Goal: Task Accomplishment & Management: Use online tool/utility

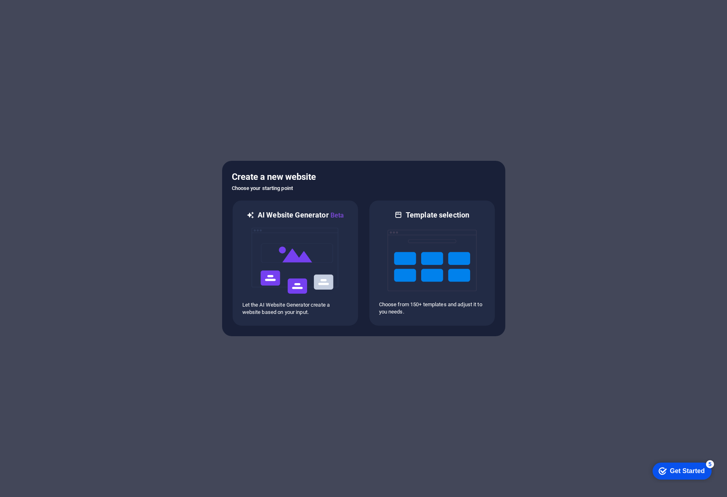
click at [610, 78] on div at bounding box center [363, 248] width 727 height 497
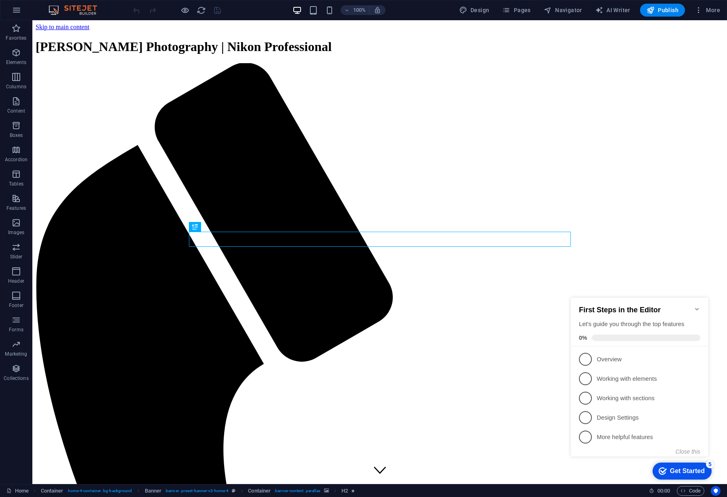
click at [697, 306] on icon "Minimize checklist" at bounding box center [697, 309] width 6 height 6
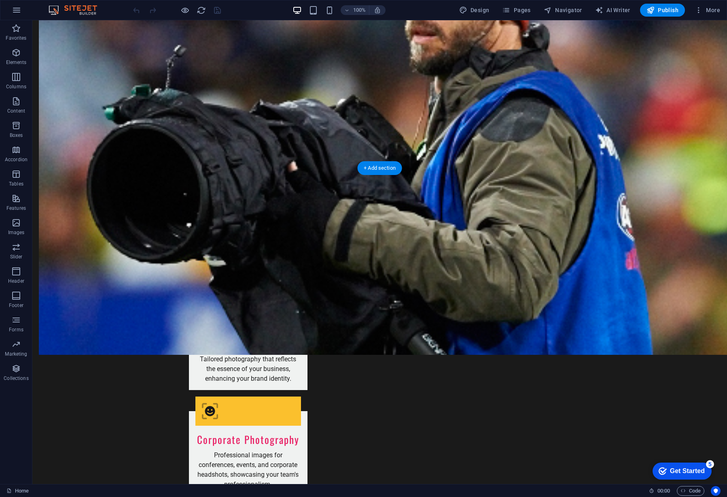
scroll to position [795, 0]
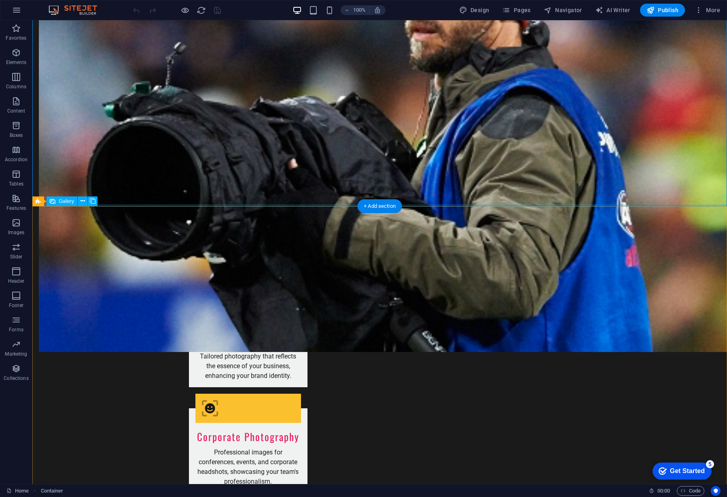
drag, startPoint x: 100, startPoint y: 225, endPoint x: 232, endPoint y: 244, distance: 132.9
select select "px"
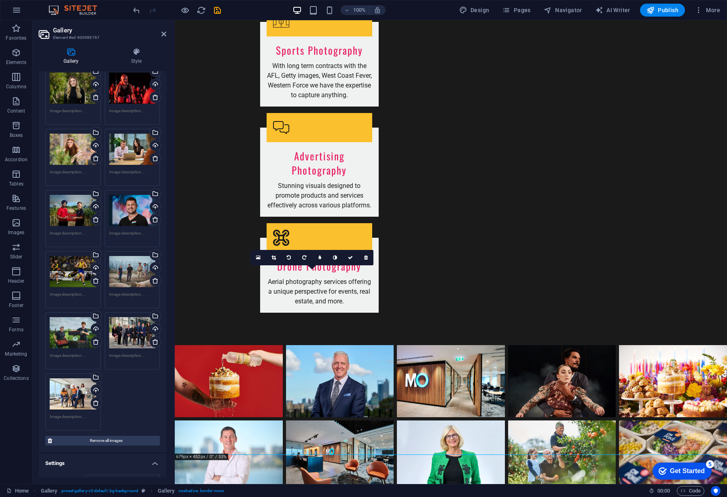
scroll to position [1145, 0]
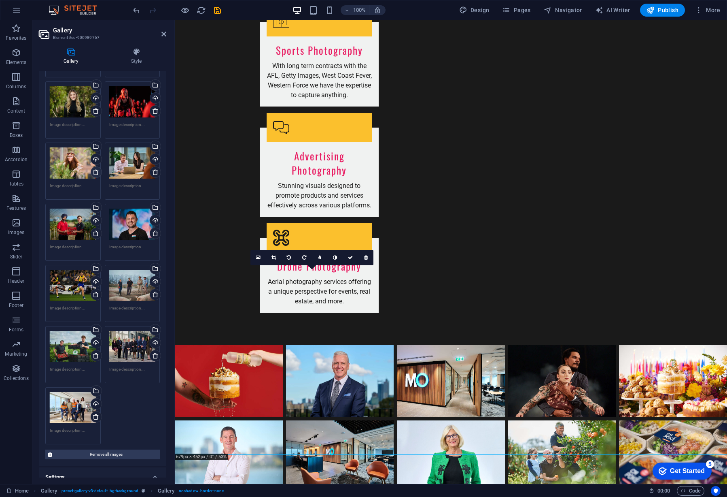
click at [93, 170] on icon at bounding box center [96, 172] width 6 height 6
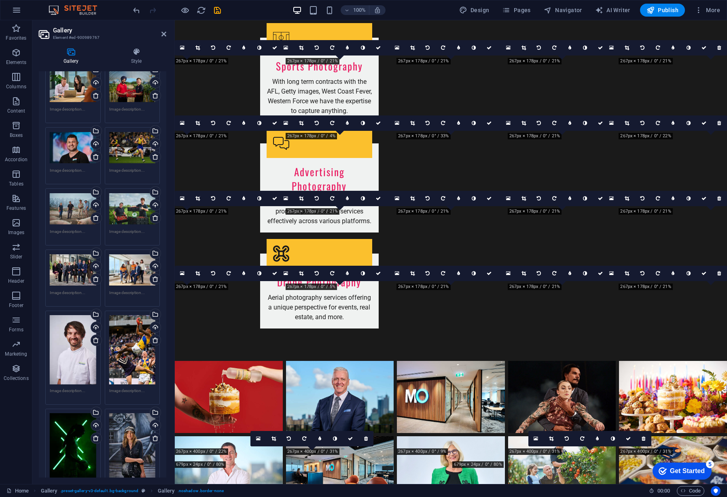
scroll to position [1222, 0]
click at [95, 279] on icon at bounding box center [96, 278] width 6 height 6
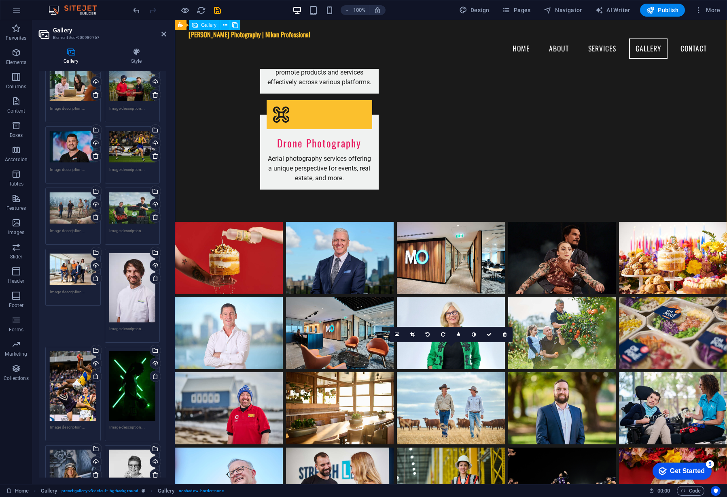
scroll to position [1495, 0]
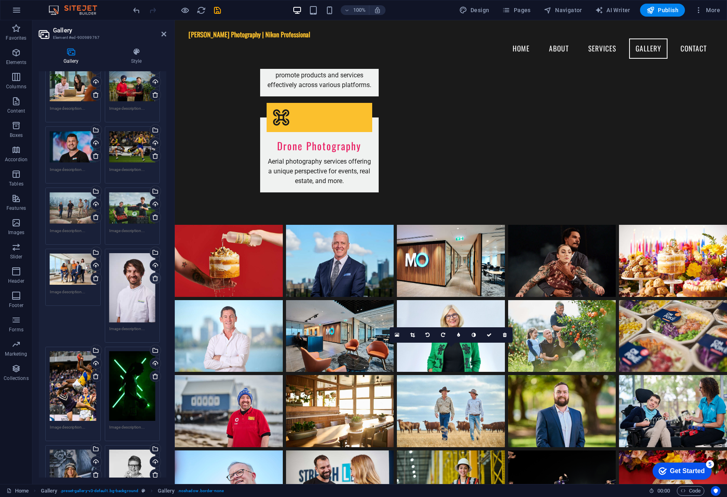
click at [150, 277] on link at bounding box center [155, 277] width 11 height 11
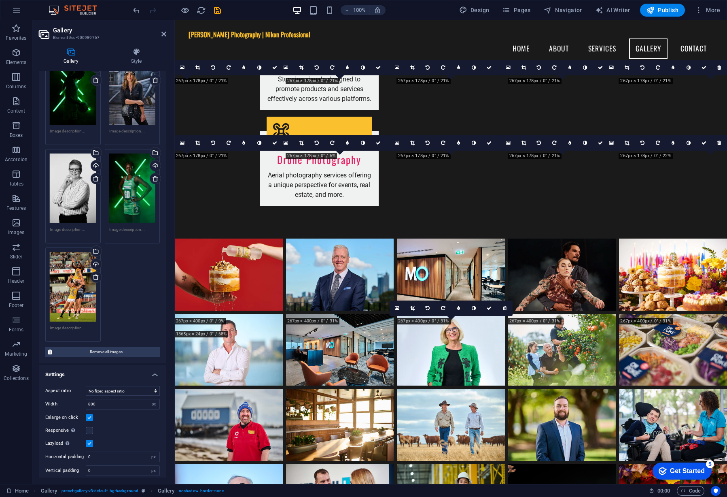
scroll to position [1518, 0]
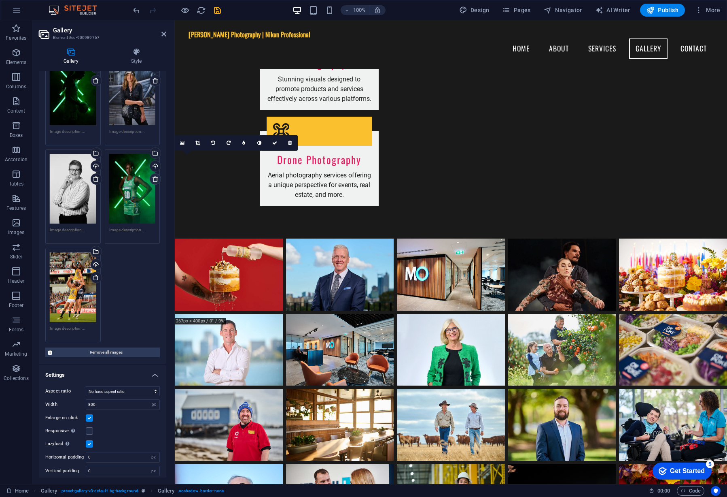
click at [155, 176] on icon at bounding box center [155, 179] width 6 height 6
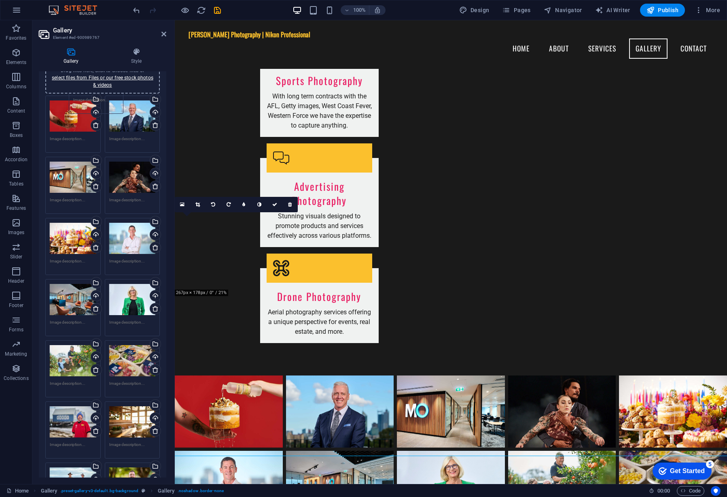
scroll to position [0, 0]
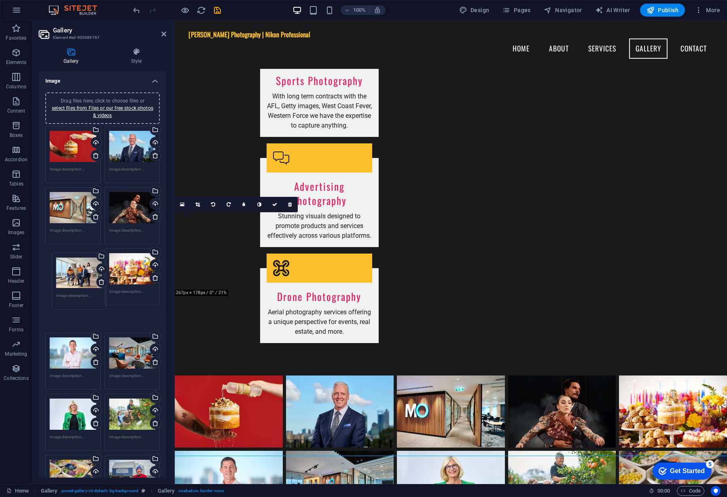
drag, startPoint x: 75, startPoint y: 364, endPoint x: 81, endPoint y: 269, distance: 95.3
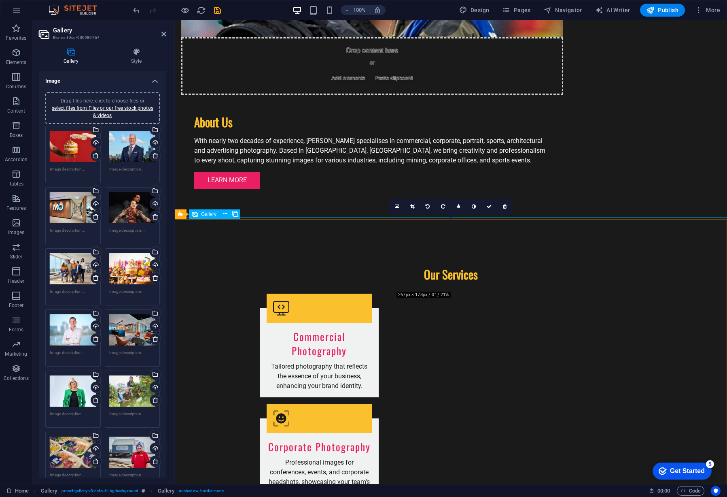
scroll to position [787, 0]
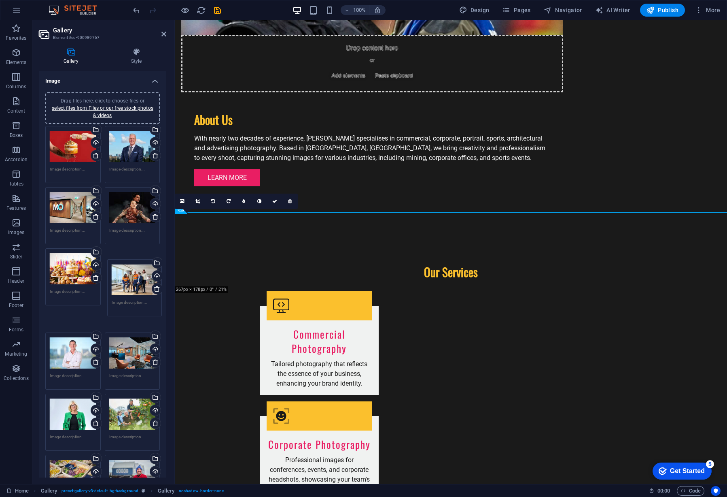
drag, startPoint x: 81, startPoint y: 267, endPoint x: 142, endPoint y: 278, distance: 62.5
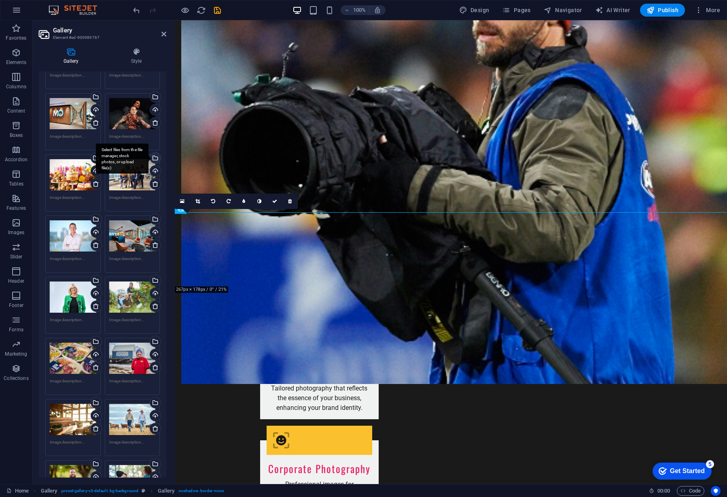
scroll to position [94, 0]
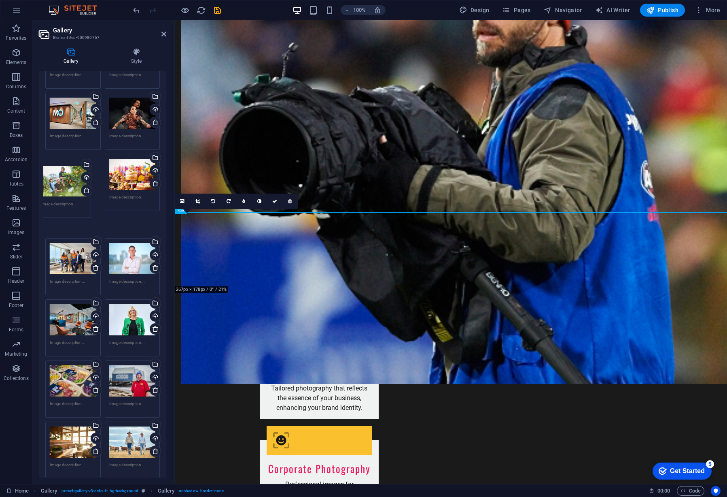
drag, startPoint x: 132, startPoint y: 298, endPoint x: 64, endPoint y: 183, distance: 133.5
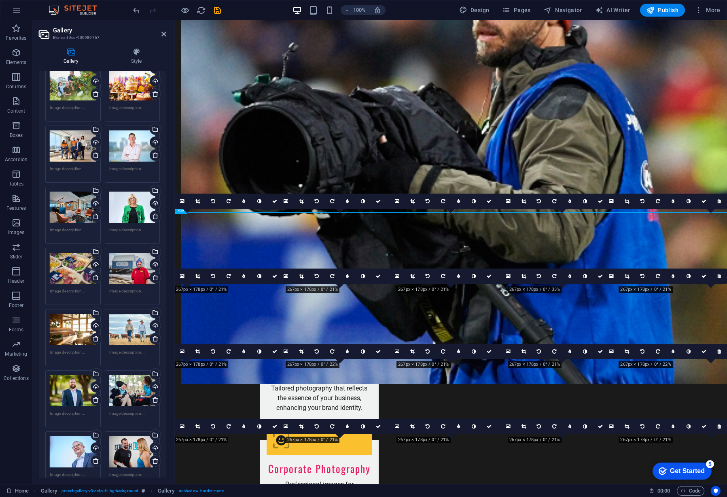
scroll to position [187, 0]
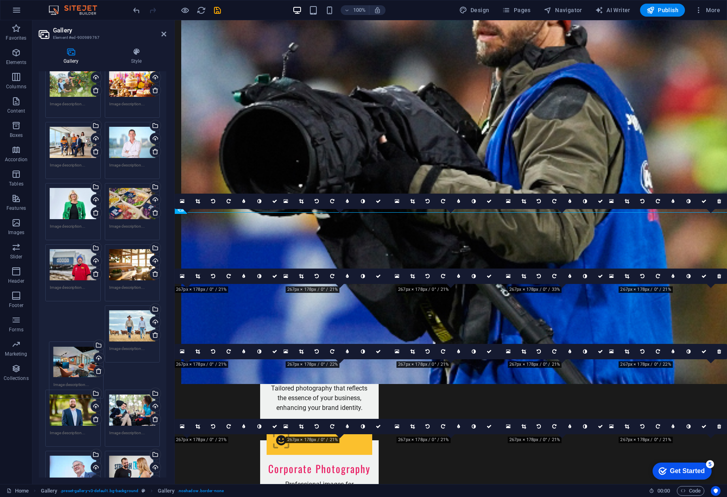
drag, startPoint x: 69, startPoint y: 197, endPoint x: 67, endPoint y: 350, distance: 152.6
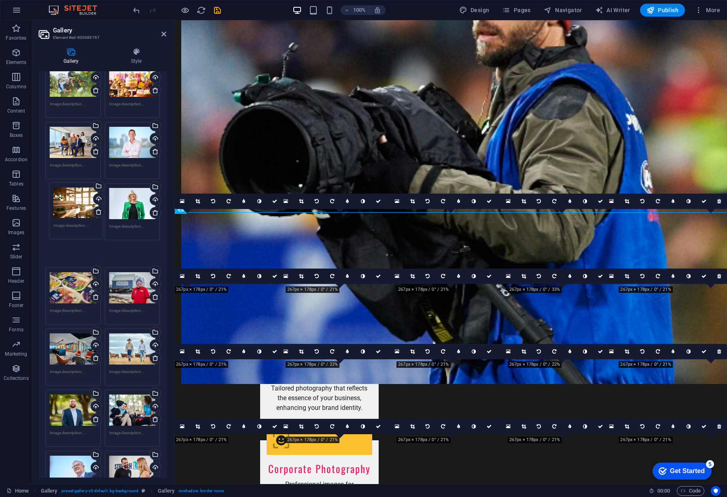
drag, startPoint x: 133, startPoint y: 274, endPoint x: 78, endPoint y: 212, distance: 82.9
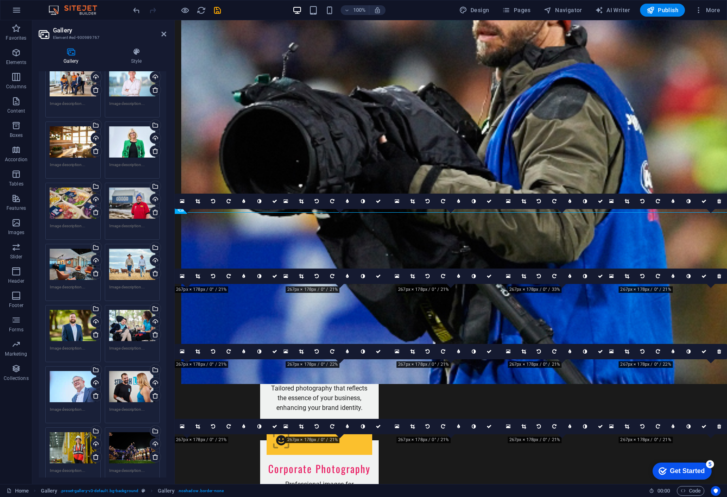
scroll to position [252, 0]
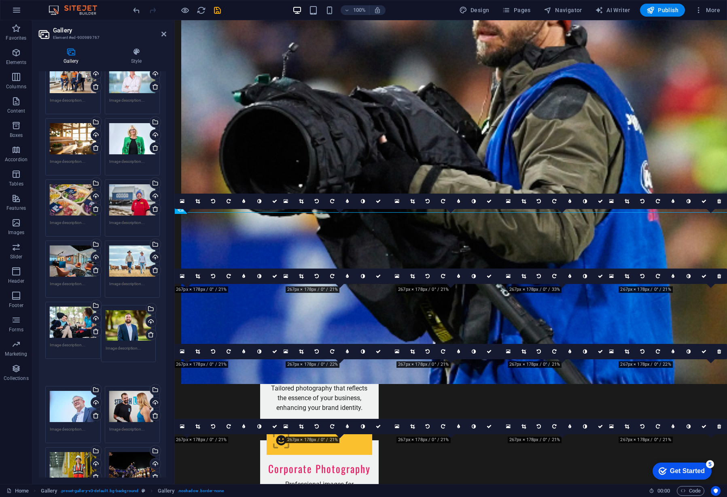
drag, startPoint x: 77, startPoint y: 329, endPoint x: 133, endPoint y: 332, distance: 56.0
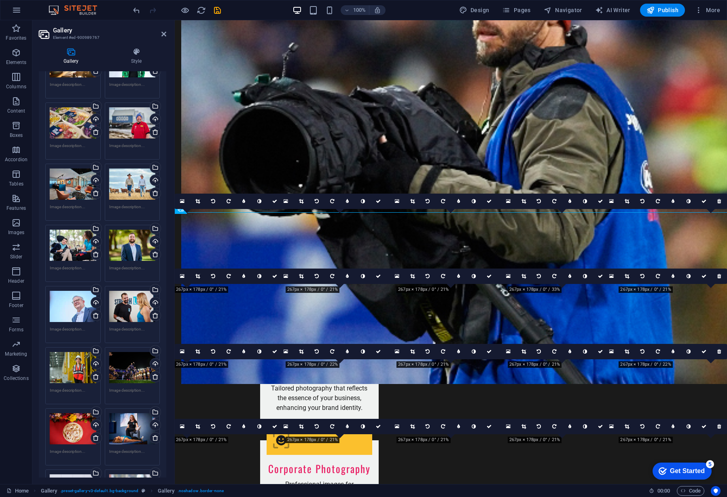
scroll to position [328, 0]
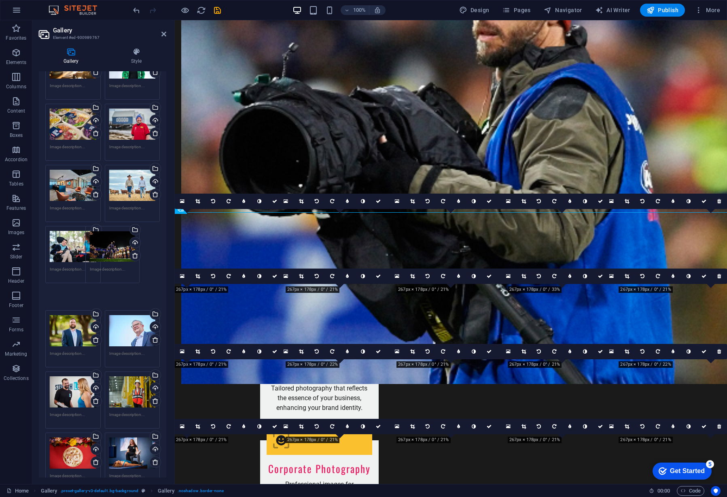
drag, startPoint x: 133, startPoint y: 370, endPoint x: 115, endPoint y: 247, distance: 123.6
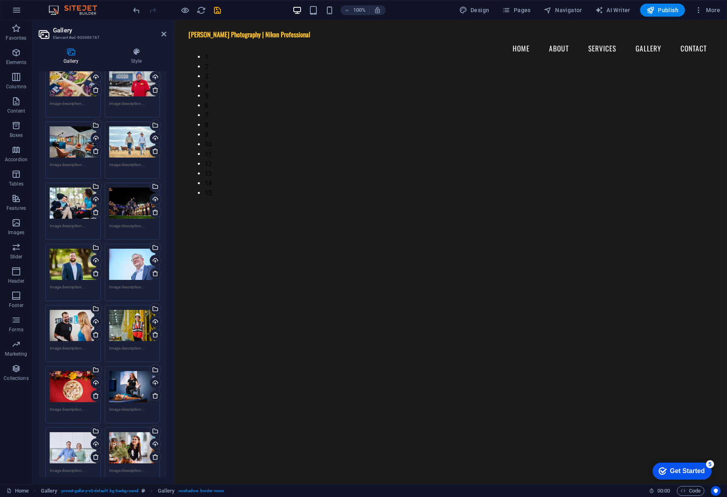
scroll to position [0, 0]
click at [660, 8] on span "Publish" at bounding box center [663, 10] width 32 height 8
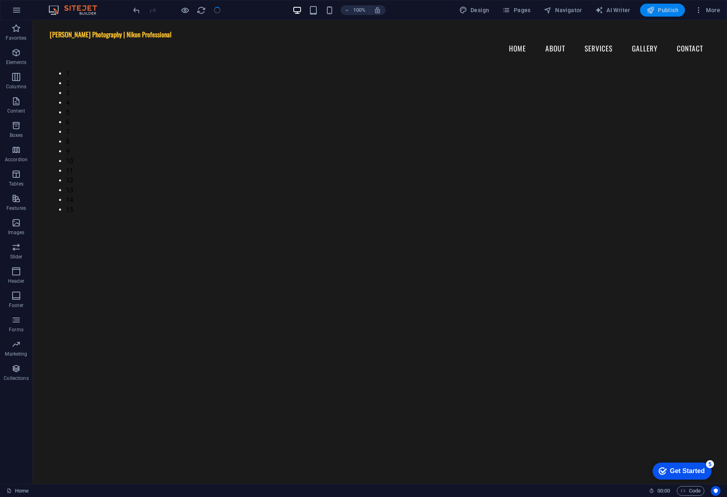
scroll to position [1275, 0]
